Goal: Find specific page/section: Find specific page/section

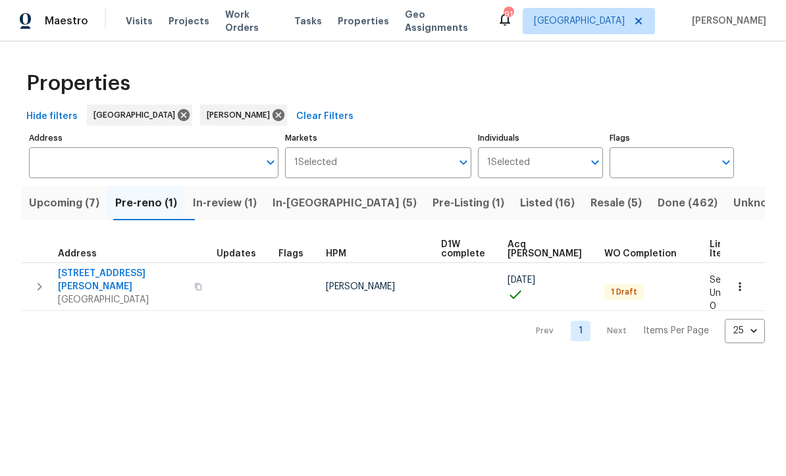
scroll to position [0, 113]
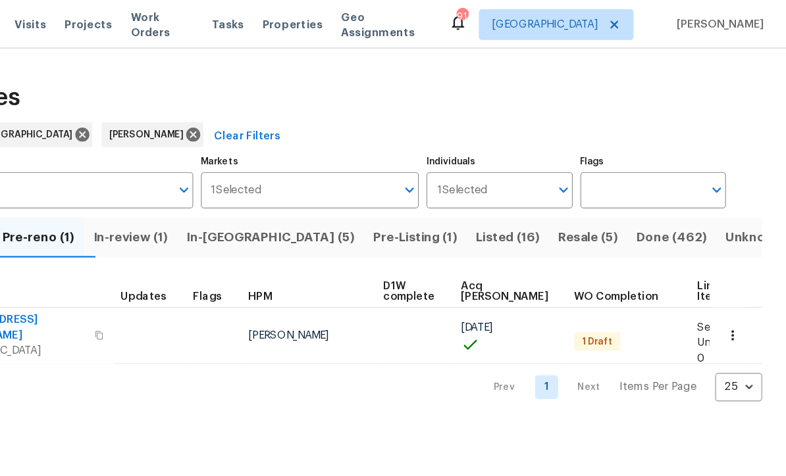
click at [725, 282] on button "button" at bounding box center [739, 286] width 29 height 29
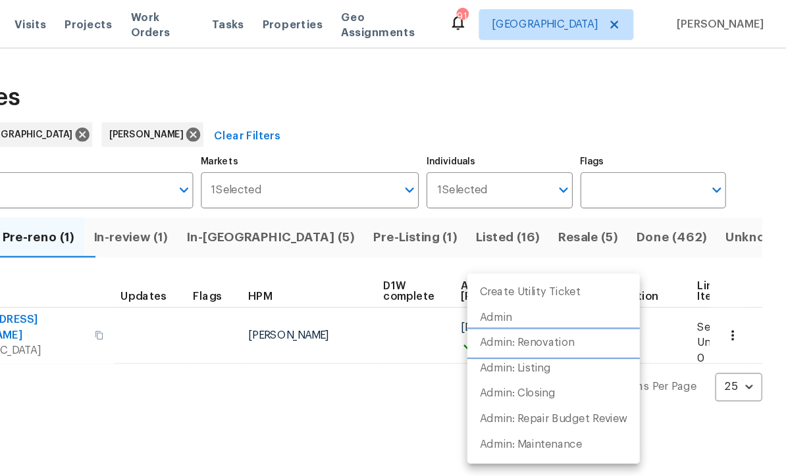
click at [523, 296] on p "Admin: Renovation" at bounding box center [563, 294] width 81 height 14
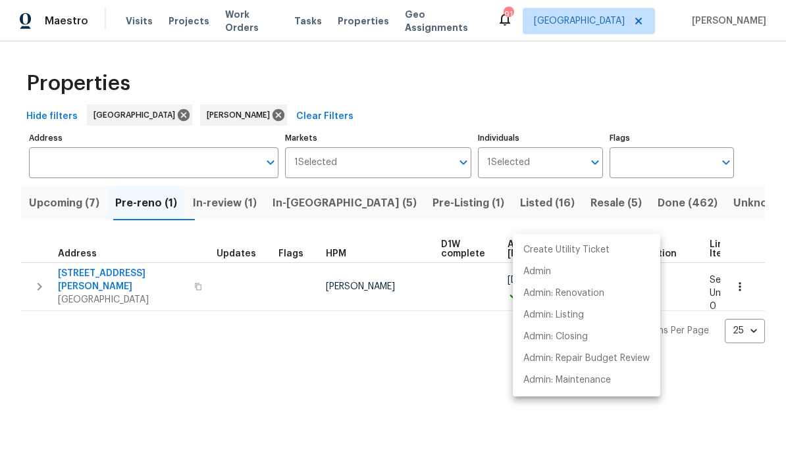
click at [313, 205] on div at bounding box center [393, 238] width 786 height 476
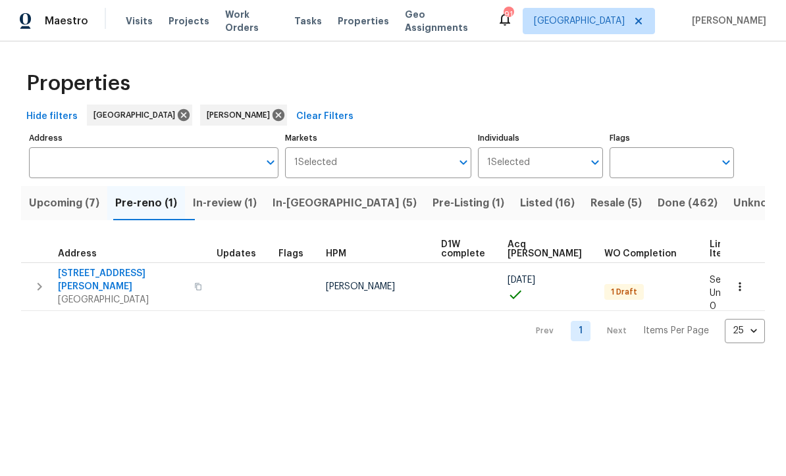
click at [318, 208] on span "In-[GEOGRAPHIC_DATA] (5)" at bounding box center [344, 203] width 144 height 18
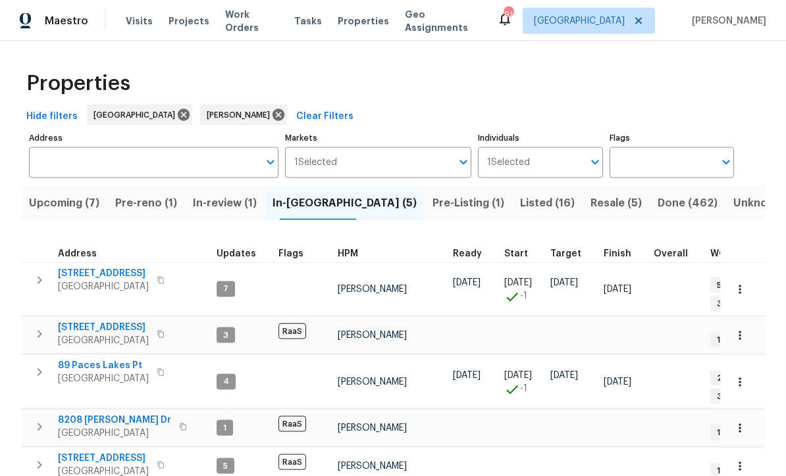
scroll to position [35, 0]
click at [153, 194] on span "Pre-reno (1)" at bounding box center [146, 203] width 62 height 18
